Goal: Transaction & Acquisition: Obtain resource

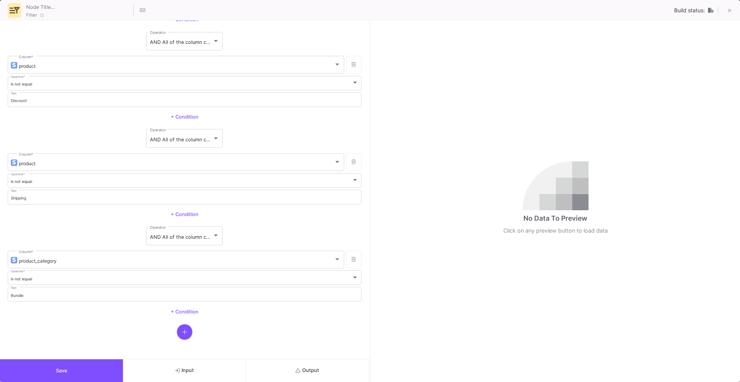
scroll to position [391, 0]
click at [183, 331] on icon "button" at bounding box center [184, 330] width 5 height 5
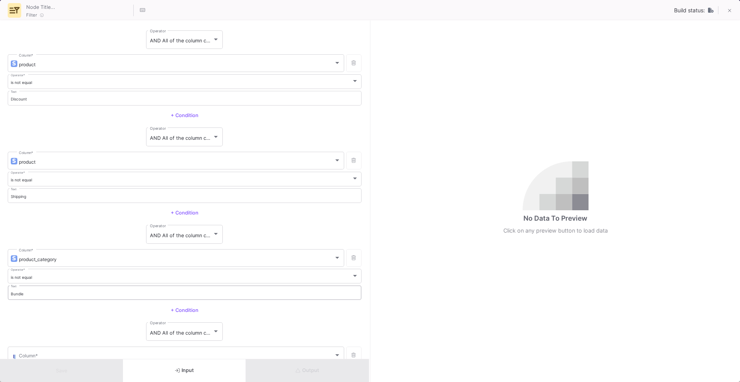
scroll to position [438, 0]
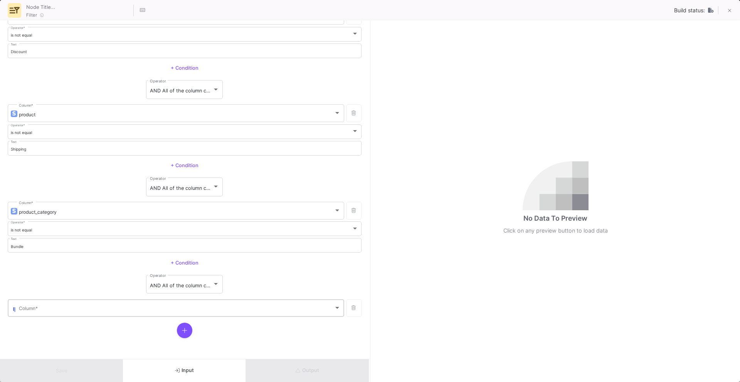
click at [266, 307] on span at bounding box center [176, 310] width 315 height 6
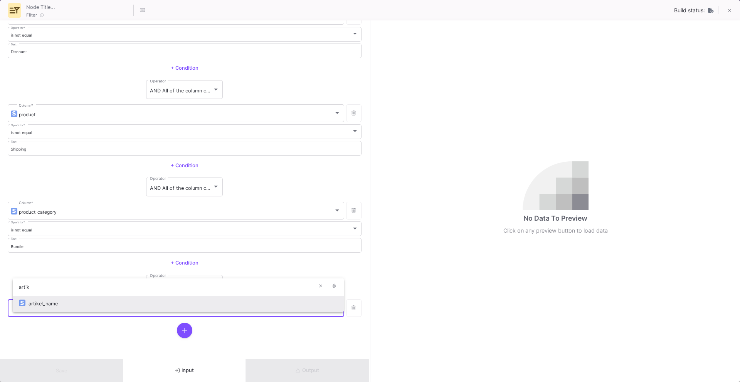
type input "artik"
click at [235, 301] on div "artikel_name" at bounding box center [183, 304] width 309 height 17
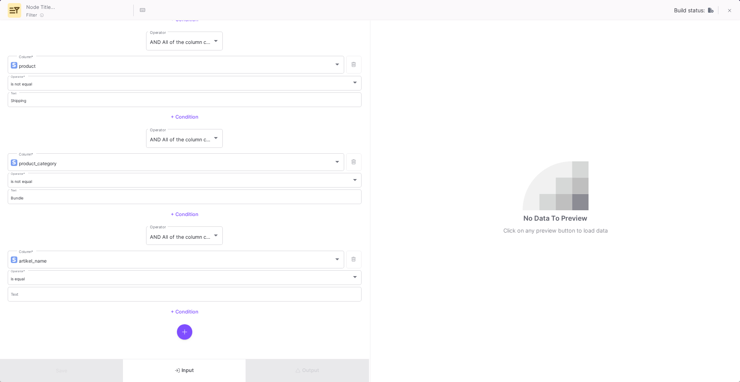
scroll to position [489, 0]
click at [218, 272] on div "is equal Operator *" at bounding box center [185, 276] width 348 height 16
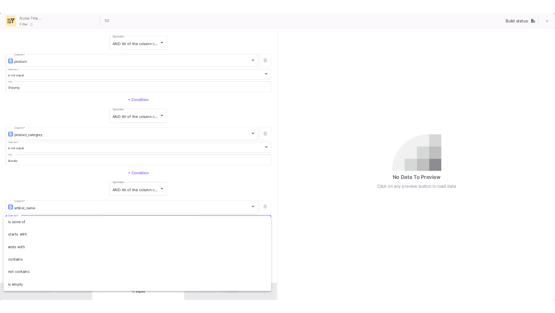
scroll to position [54, 0]
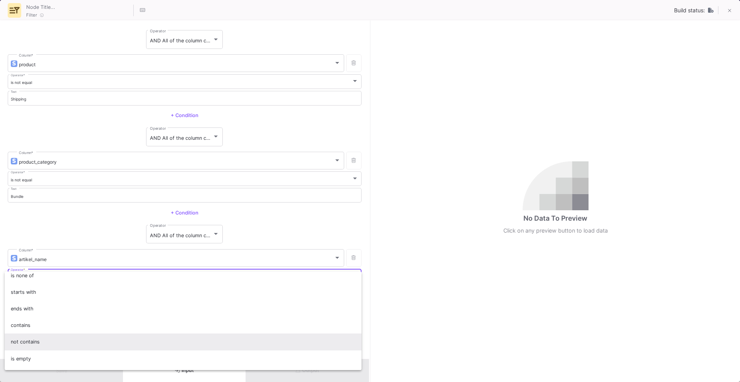
click at [180, 339] on span "not contains" at bounding box center [183, 342] width 345 height 17
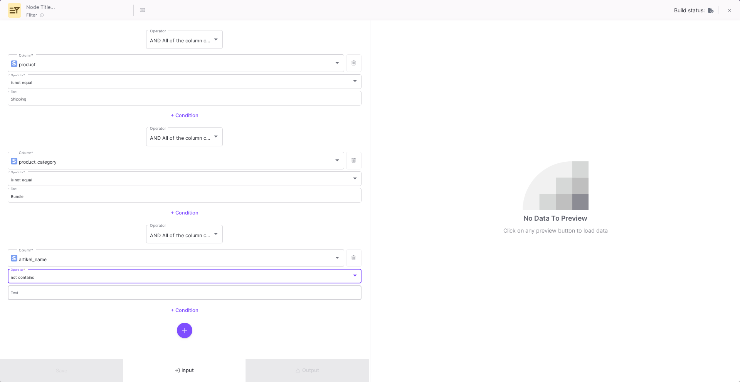
click at [180, 294] on input "Text" at bounding box center [185, 294] width 348 height 5
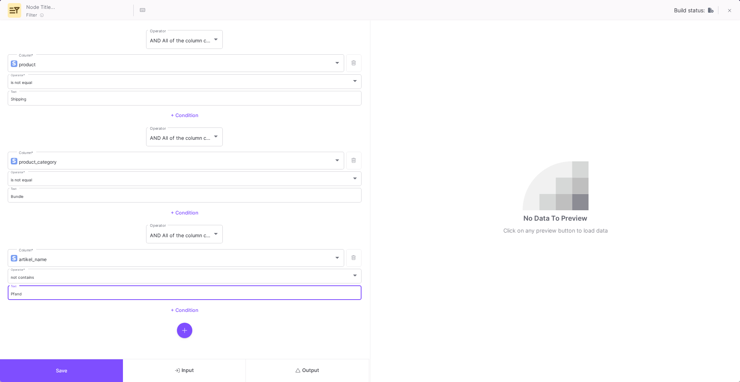
type input "Pfand"
click at [92, 362] on button "Save" at bounding box center [61, 370] width 123 height 23
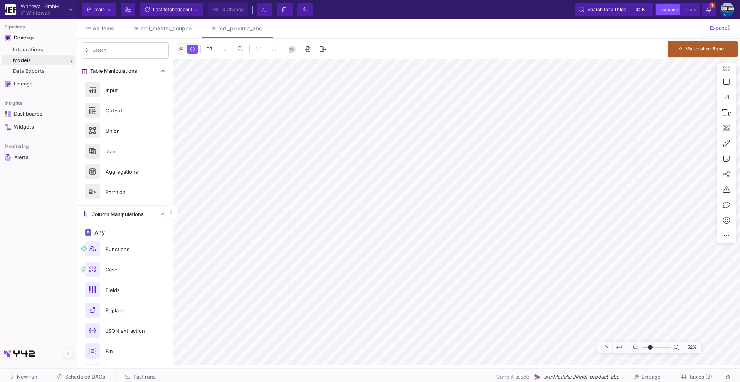
click at [171, 12] on div "Last fetched about 2 hours ago" at bounding box center [176, 10] width 46 height 12
click at [235, 7] on span "Commit" at bounding box center [230, 10] width 17 height 12
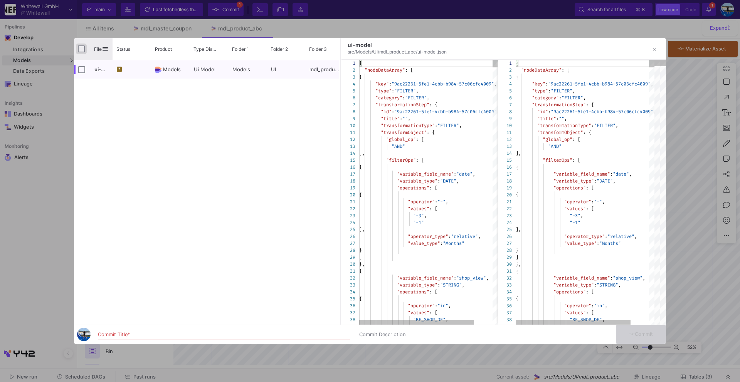
click at [80, 49] on input "Press Space to toggle all rows selection (unchecked)" at bounding box center [81, 48] width 7 height 7
checkbox input "true"
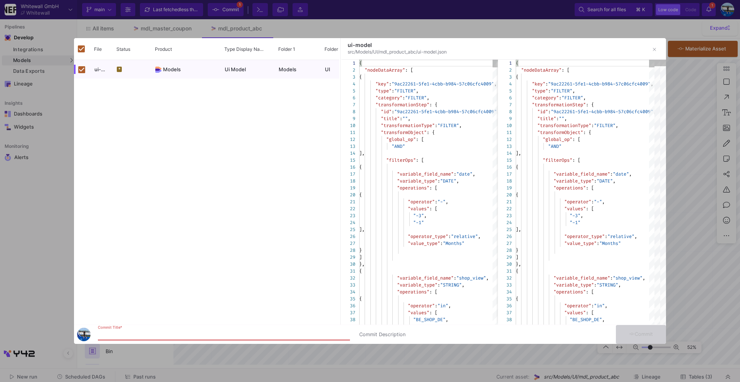
click at [109, 335] on input "Commit Title *" at bounding box center [224, 335] width 252 height 6
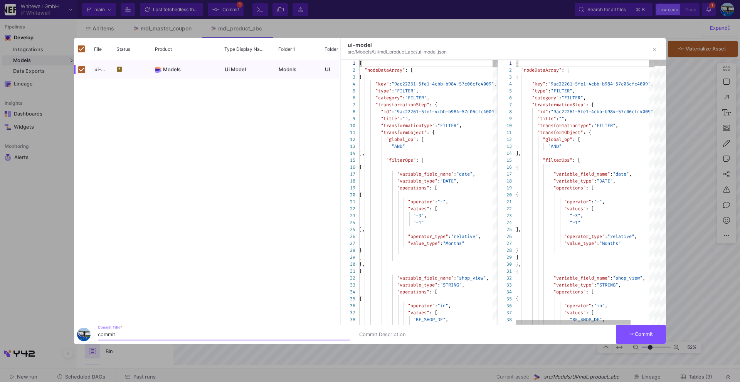
type input "commit"
click at [645, 325] on button "Commit" at bounding box center [641, 334] width 50 height 19
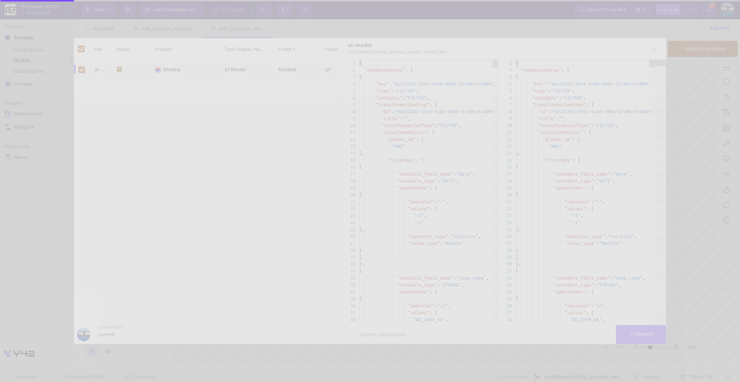
checkbox input "false"
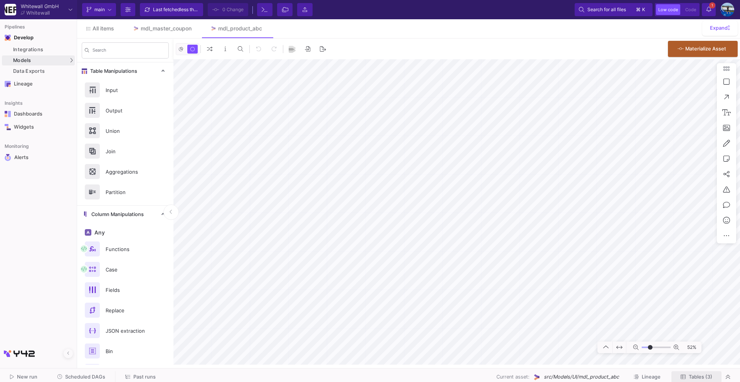
click at [692, 375] on span "Tables (3)" at bounding box center [701, 377] width 24 height 6
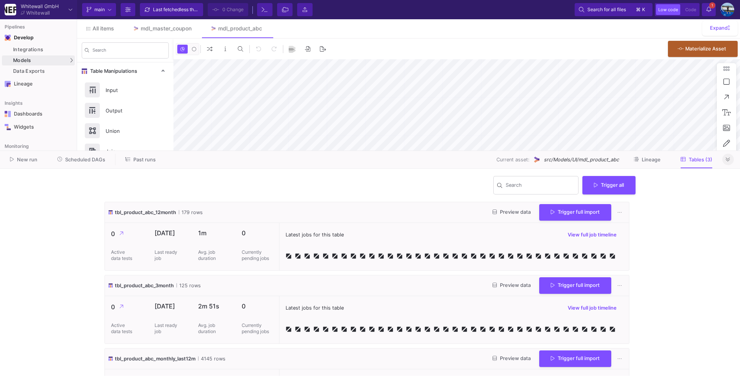
click at [727, 160] on icon at bounding box center [728, 159] width 4 height 5
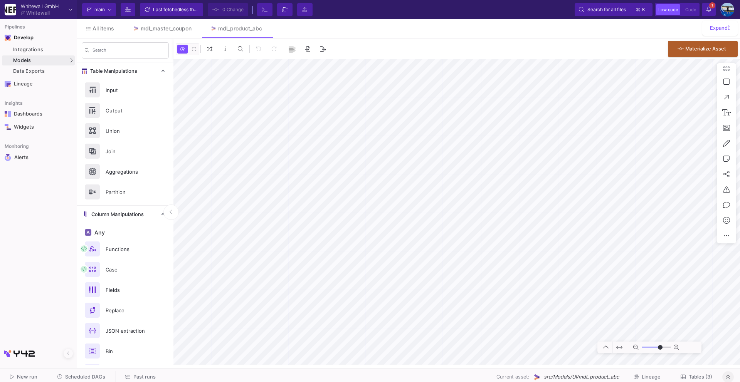
type input "-13"
click at [102, 374] on span "Scheduled DAGs" at bounding box center [85, 377] width 40 height 6
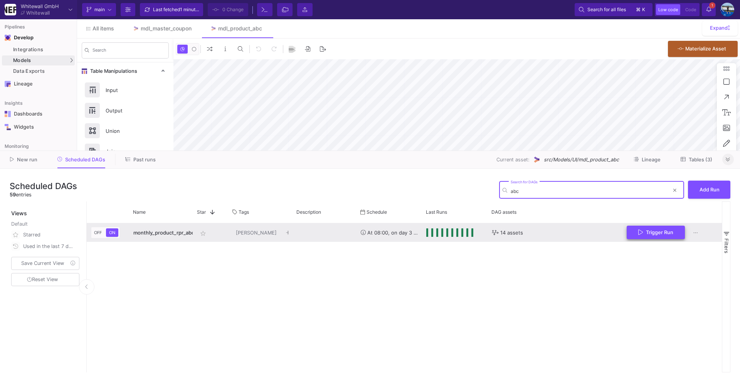
type input "abc"
click at [647, 235] on span "Trigger Run" at bounding box center [659, 232] width 27 height 6
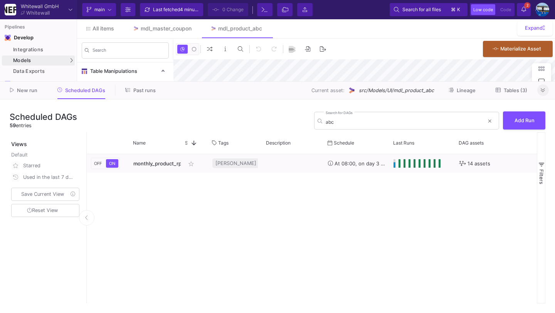
type input "-21"
click at [542, 93] on icon at bounding box center [543, 90] width 4 height 5
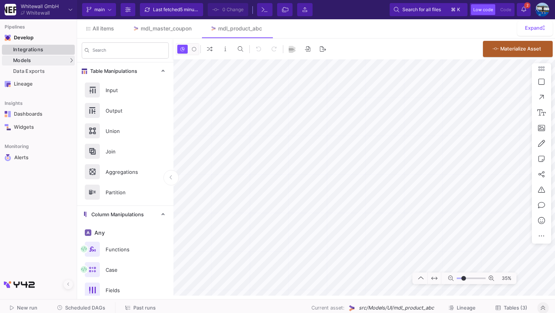
click at [32, 51] on div "Integrations" at bounding box center [43, 50] width 60 height 6
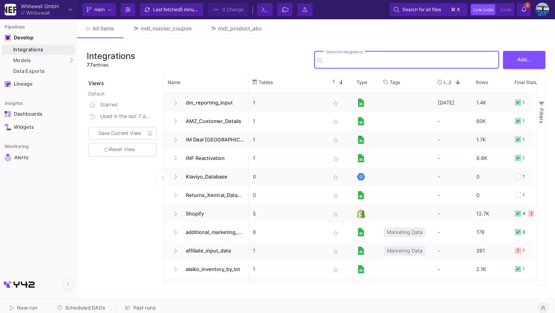
type input "y"
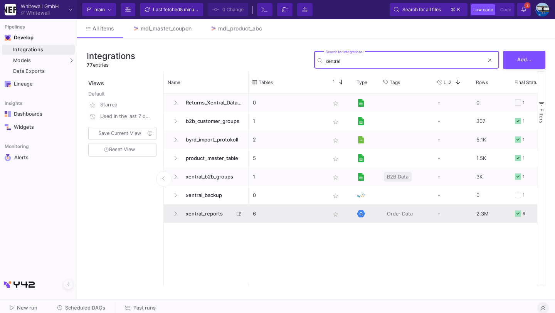
type input "xentral"
click at [218, 213] on span "xentral_reports" at bounding box center [207, 214] width 53 height 18
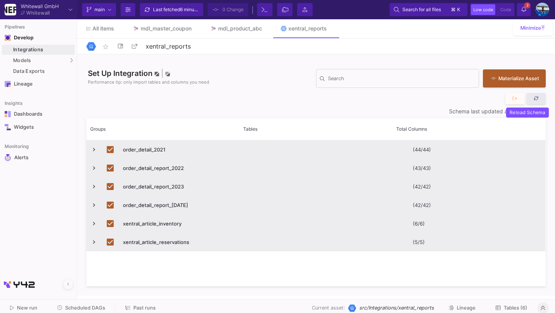
click at [538, 98] on icon at bounding box center [536, 98] width 5 height 5
click at [515, 98] on icon at bounding box center [514, 98] width 4 height 4
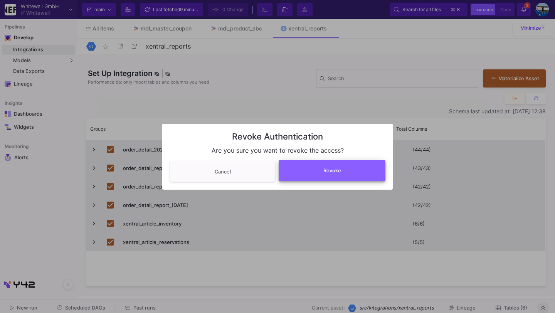
click at [354, 167] on button "Revoke" at bounding box center [332, 170] width 107 height 21
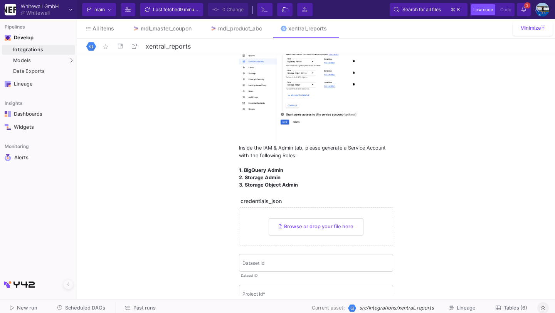
scroll to position [152, 0]
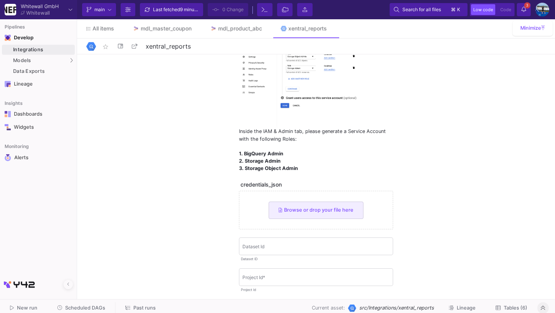
click at [335, 209] on span "Browse or drop your file here" at bounding box center [316, 210] width 75 height 6
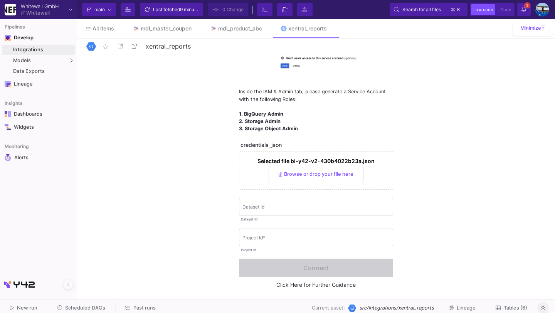
scroll to position [194, 0]
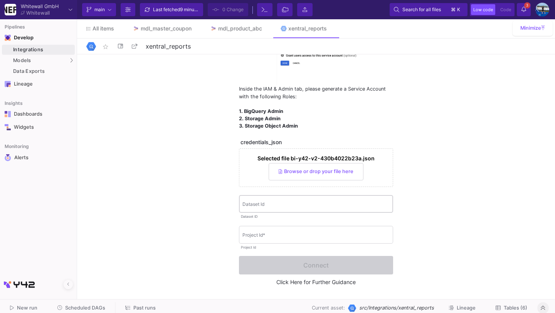
click at [369, 205] on input "Dataset Id" at bounding box center [315, 205] width 147 height 6
click at [358, 241] on div "Project Id *" at bounding box center [315, 234] width 147 height 19
paste input "bi-y42-v2"
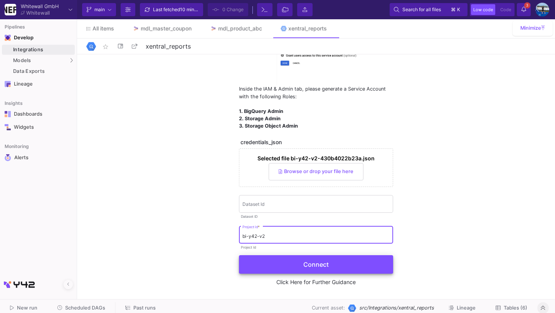
type input "bi-y42-v2"
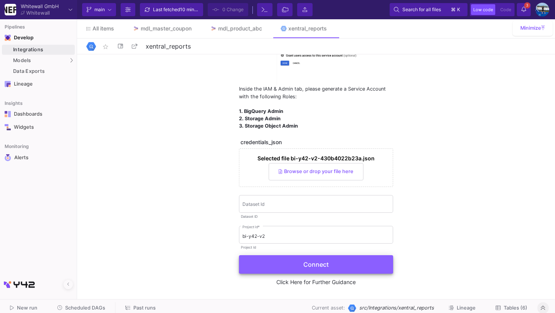
click at [281, 262] on button "Connect" at bounding box center [316, 264] width 154 height 18
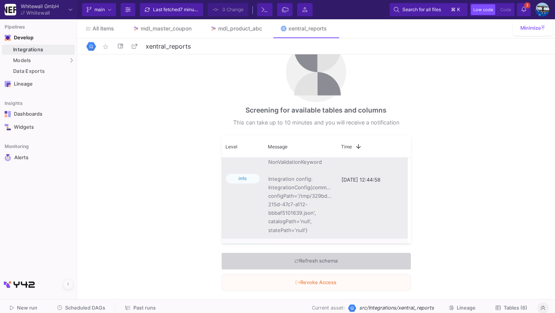
scroll to position [260, 0]
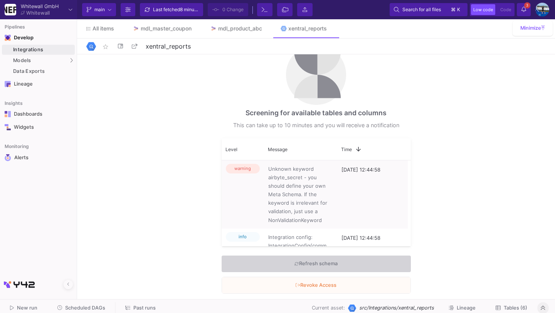
click at [328, 263] on span "Refresh schema" at bounding box center [315, 264] width 43 height 12
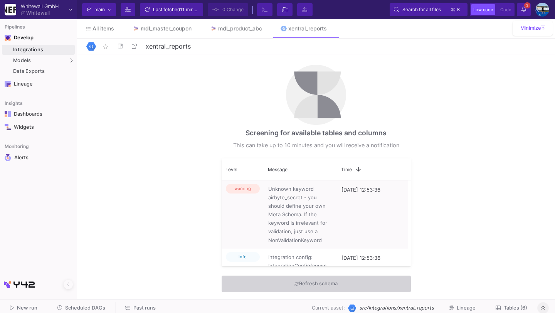
scroll to position [23, 0]
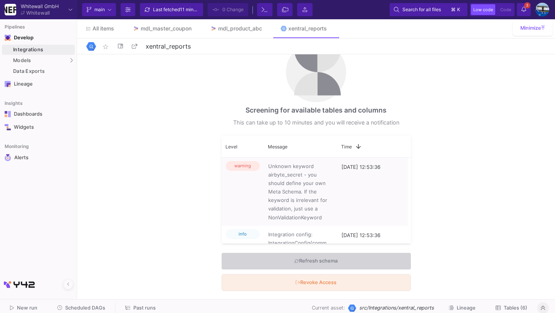
click at [349, 279] on button "Revoke Access" at bounding box center [316, 282] width 188 height 17
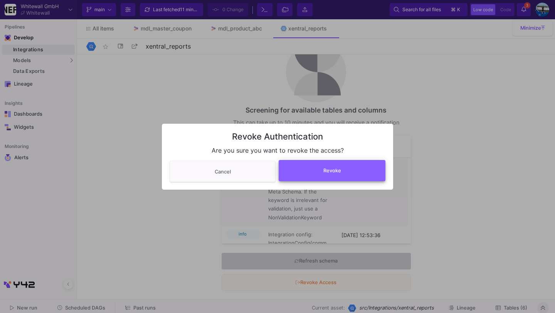
click at [334, 165] on button "Revoke" at bounding box center [332, 170] width 107 height 21
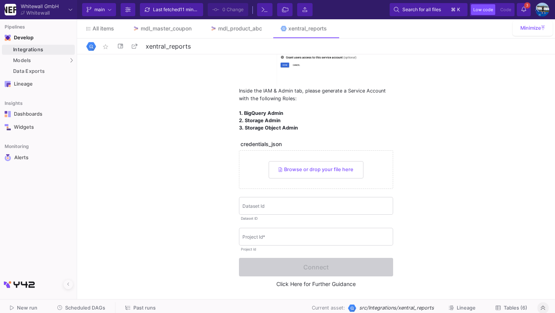
scroll to position [194, 0]
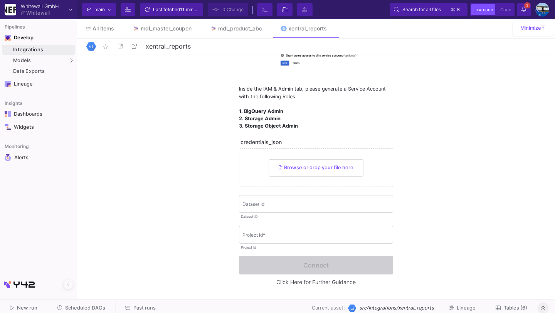
click at [283, 281] on link "Click Here for Further Guidance" at bounding box center [315, 282] width 79 height 7
click at [64, 49] on div "Integrations" at bounding box center [43, 50] width 60 height 6
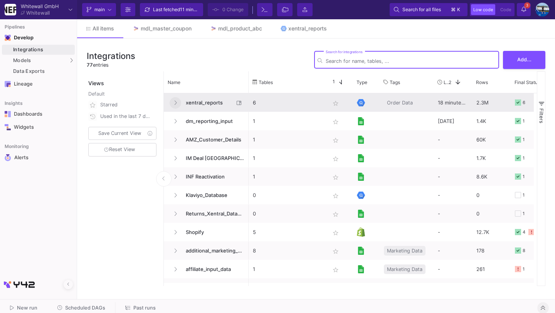
click at [173, 102] on button at bounding box center [176, 103] width 12 height 12
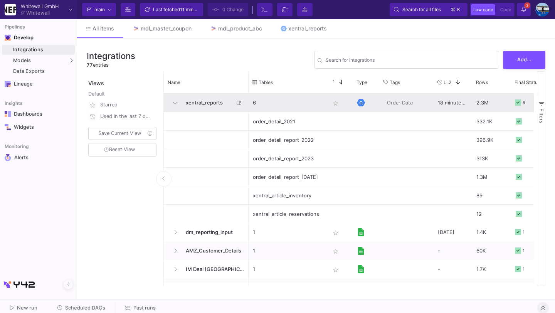
click at [192, 102] on span "xentral_reports" at bounding box center [207, 103] width 53 height 18
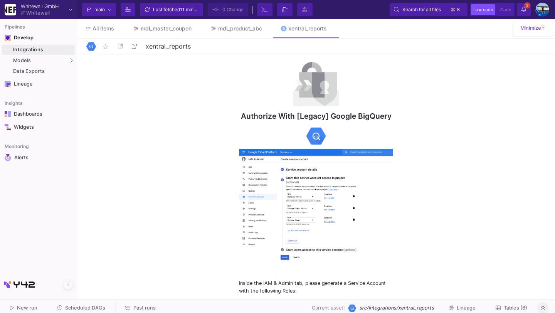
click at [47, 51] on div "Integrations" at bounding box center [43, 50] width 60 height 6
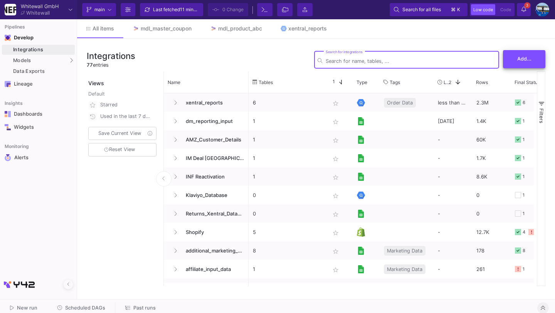
click at [523, 63] on button "Add..." at bounding box center [524, 59] width 42 height 18
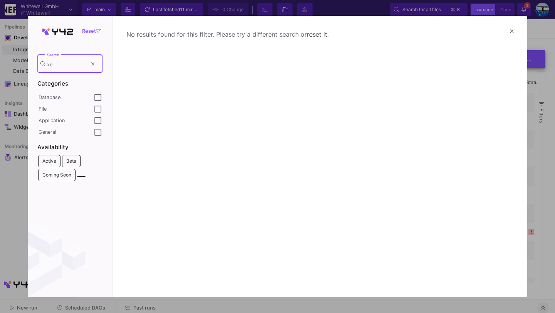
type input "x"
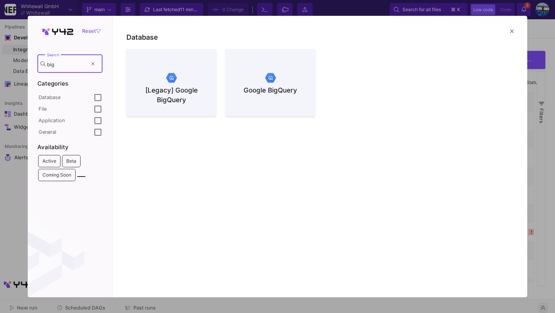
type input "big"
click at [299, 75] on div at bounding box center [270, 78] width 77 height 12
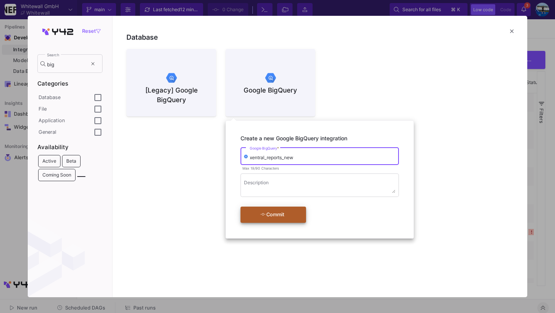
type input "xentral_reports_new"
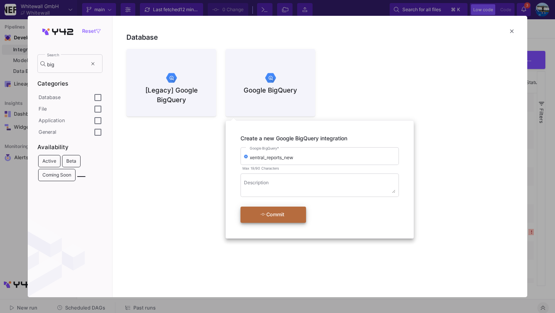
click at [267, 212] on div "Commit" at bounding box center [272, 215] width 44 height 14
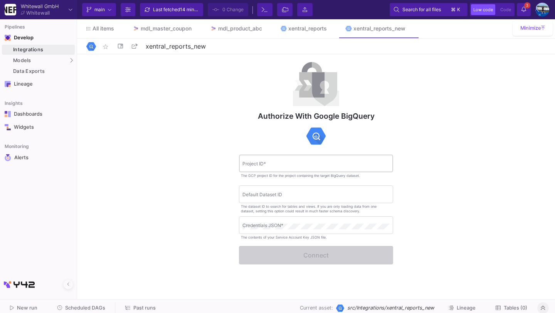
click at [258, 166] on input "Project ID *" at bounding box center [315, 165] width 147 height 6
paste input "bi-y42-v2"
type input "bi-y42-v2"
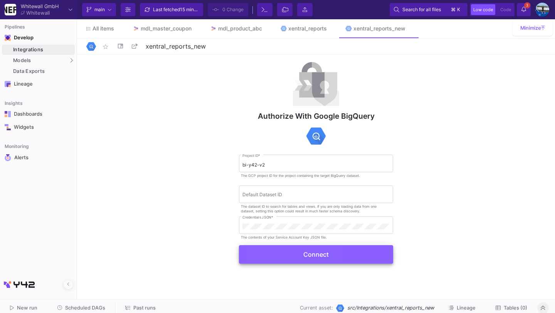
click at [270, 257] on button "Connect" at bounding box center [316, 254] width 154 height 18
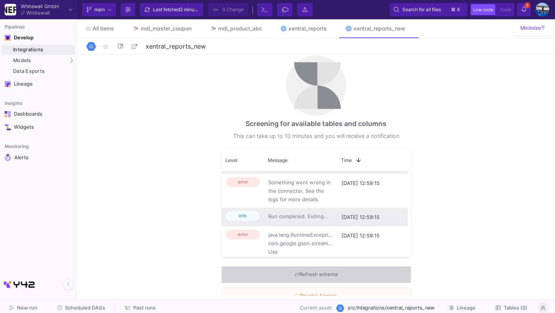
scroll to position [68, 0]
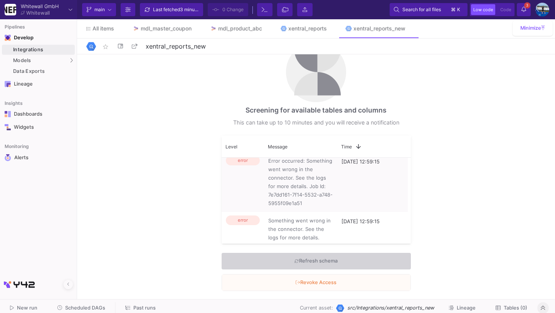
click at [382, 255] on button "Refresh schema" at bounding box center [316, 261] width 189 height 17
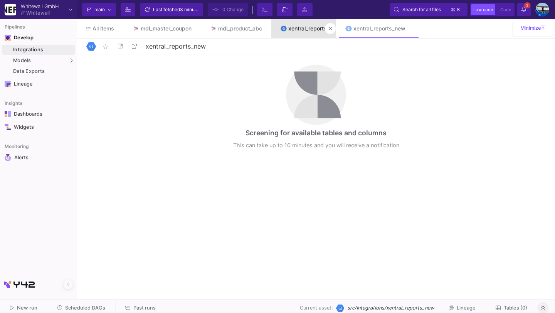
click at [311, 28] on div "xentral_reports" at bounding box center [307, 28] width 39 height 6
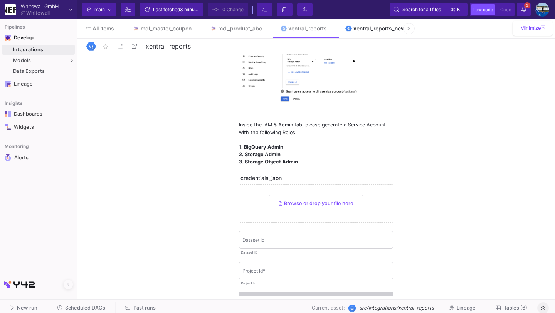
click at [376, 25] on div "xentral_reports_new" at bounding box center [379, 28] width 52 height 6
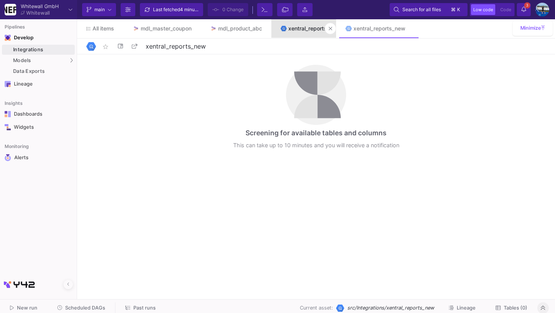
click at [307, 34] on link "xentral_reports" at bounding box center [303, 28] width 65 height 18
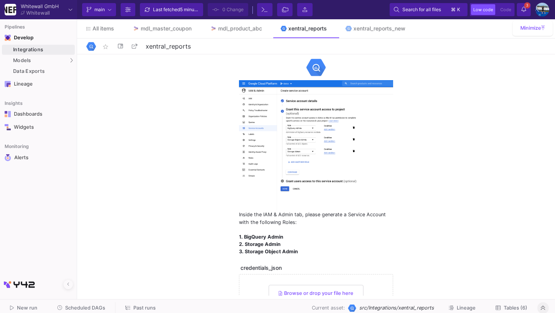
scroll to position [71, 0]
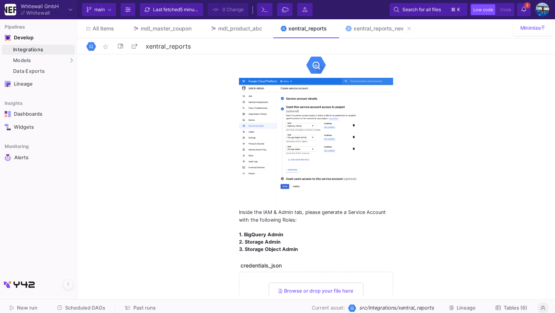
click at [351, 26] on img at bounding box center [348, 28] width 7 height 7
type input "xentral_reports_new"
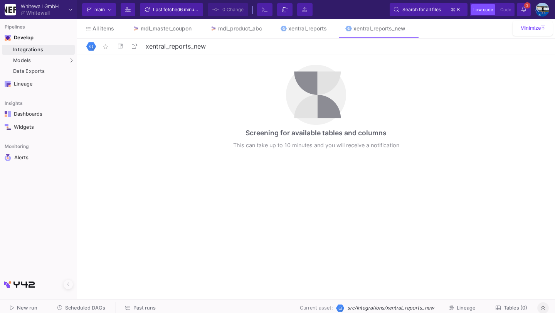
click at [109, 12] on fa-icon at bounding box center [109, 10] width 3 height 12
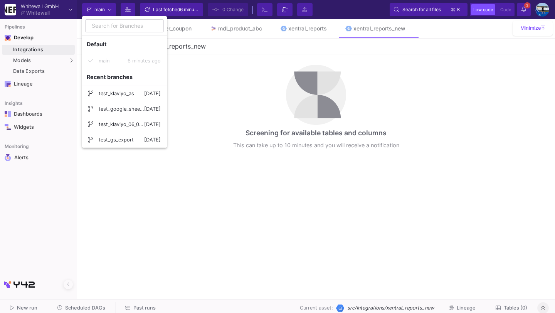
click at [116, 60] on y42-git-branch-list "Default main 6 minutes ago Recent branches test_klaviyo_as [DATE] test_google_s…" at bounding box center [124, 92] width 85 height 112
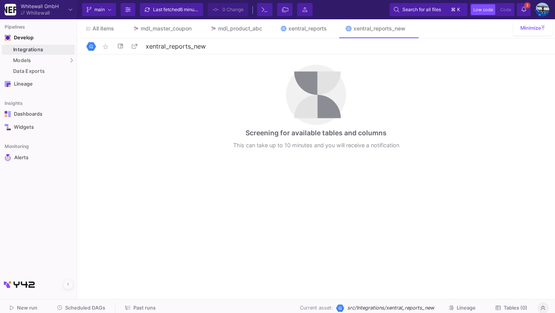
click at [124, 11] on button "Branch Options" at bounding box center [128, 9] width 15 height 13
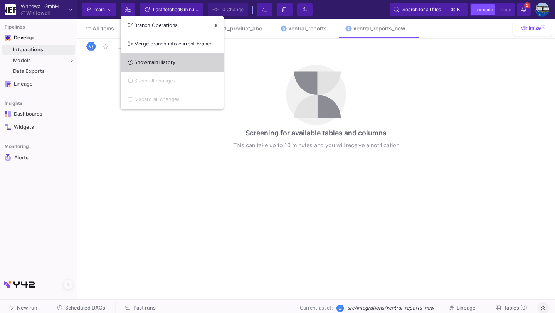
click at [151, 65] on span "main" at bounding box center [152, 62] width 11 height 6
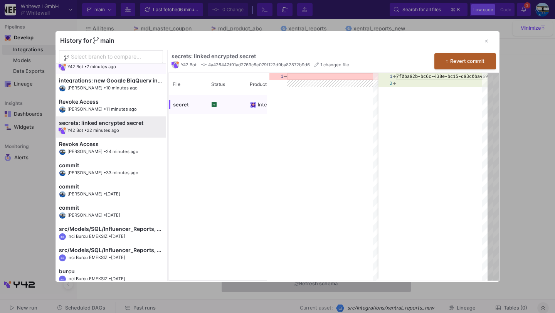
scroll to position [10, 0]
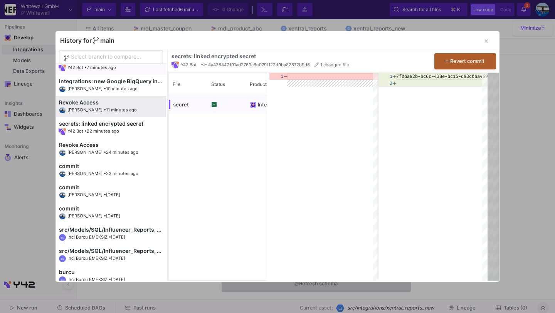
click at [126, 111] on span "11 minutes ago" at bounding box center [121, 109] width 31 height 5
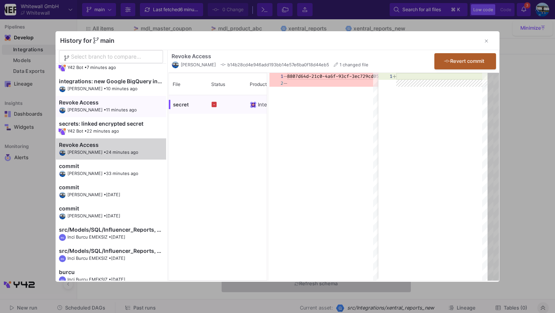
click at [118, 143] on div "Revoke Access" at bounding box center [111, 144] width 104 height 5
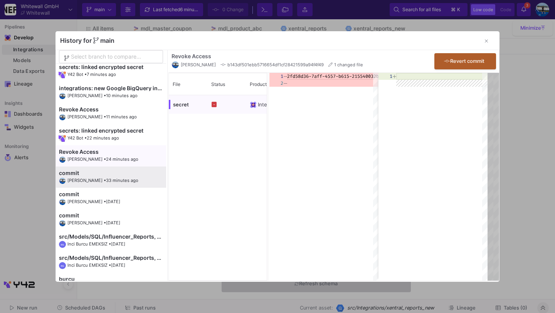
scroll to position [0, 0]
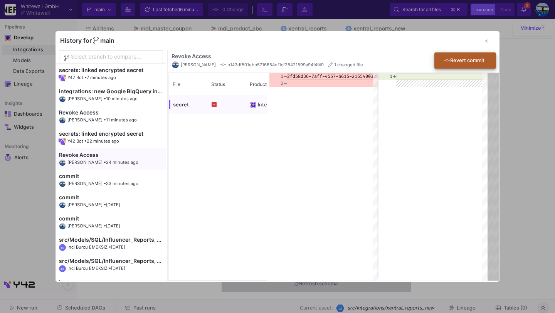
click at [468, 64] on div "Revert commit" at bounding box center [464, 61] width 40 height 14
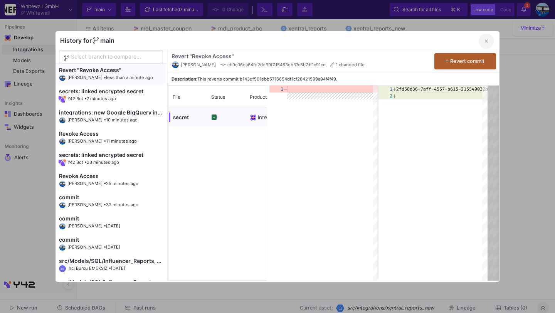
click at [484, 43] on button "button" at bounding box center [486, 41] width 15 height 15
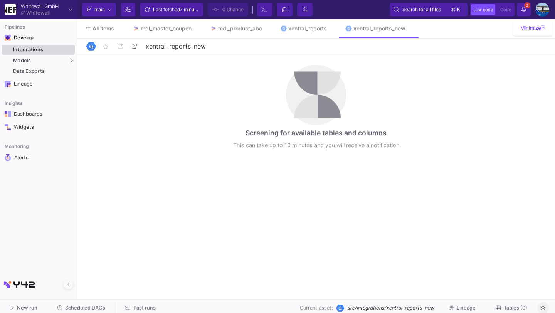
click at [67, 50] on div "Integrations" at bounding box center [43, 50] width 60 height 6
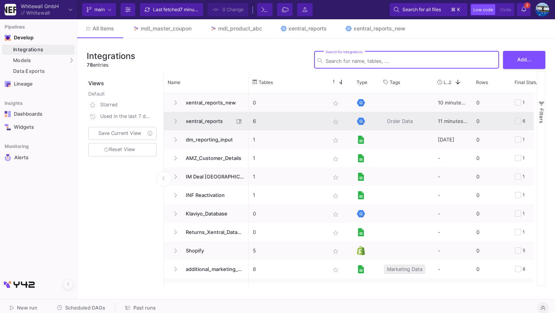
click at [212, 119] on span "xentral_reports" at bounding box center [207, 121] width 53 height 18
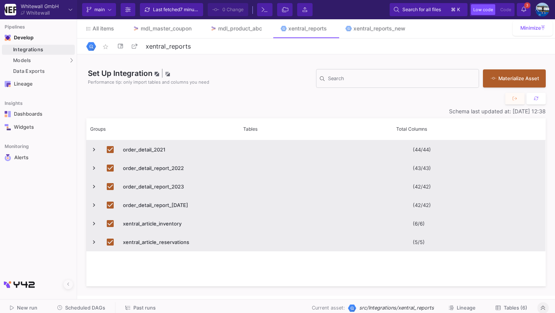
click at [507, 306] on span "Tables (6)" at bounding box center [516, 308] width 24 height 6
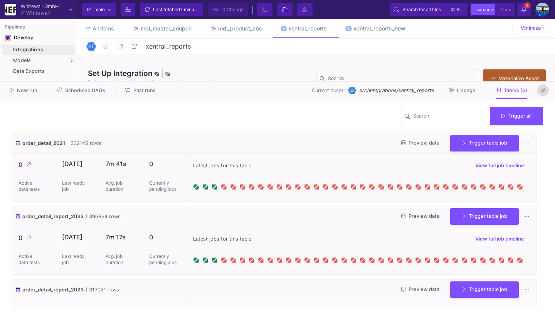
click at [544, 90] on icon at bounding box center [543, 90] width 4 height 5
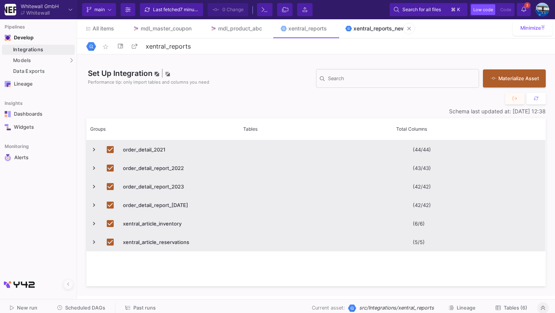
click at [364, 32] on link "xentral_reports_new" at bounding box center [375, 28] width 79 height 18
type input "xentral_reports_new"
